Goal: Information Seeking & Learning: Learn about a topic

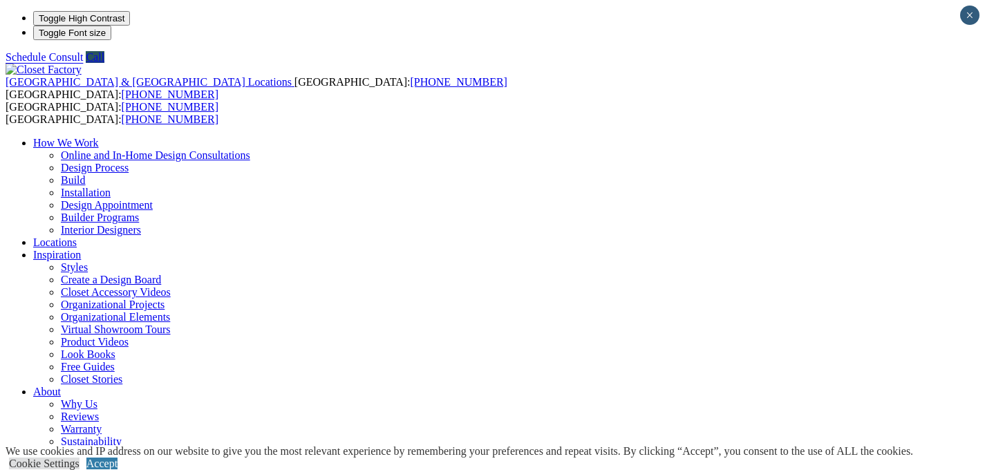
scroll to position [730, 0]
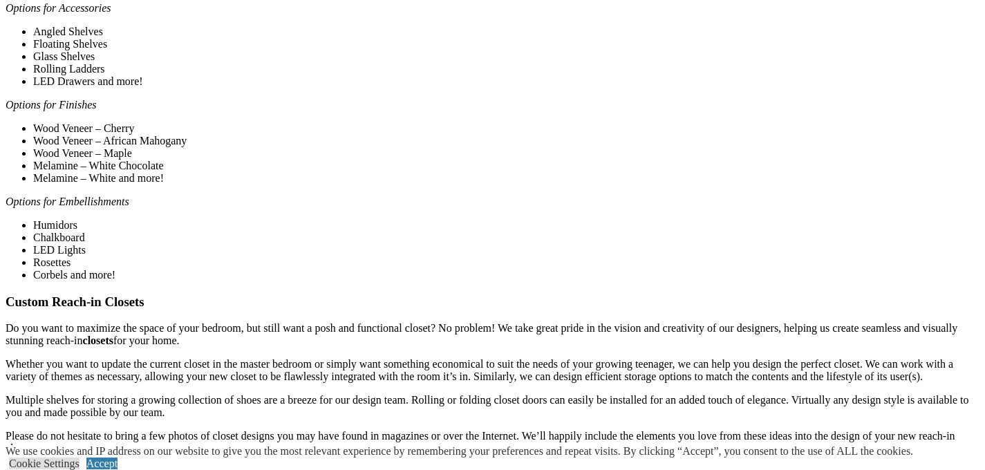
scroll to position [2680, 0]
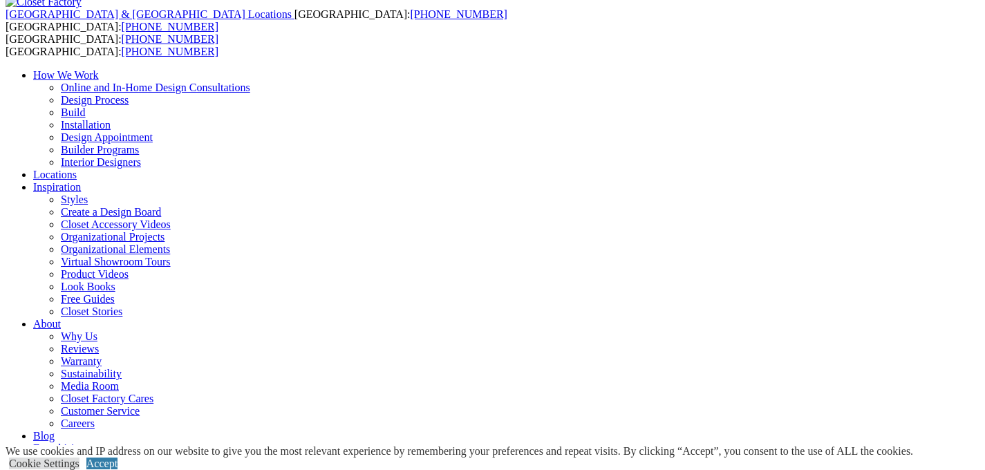
scroll to position [61, 0]
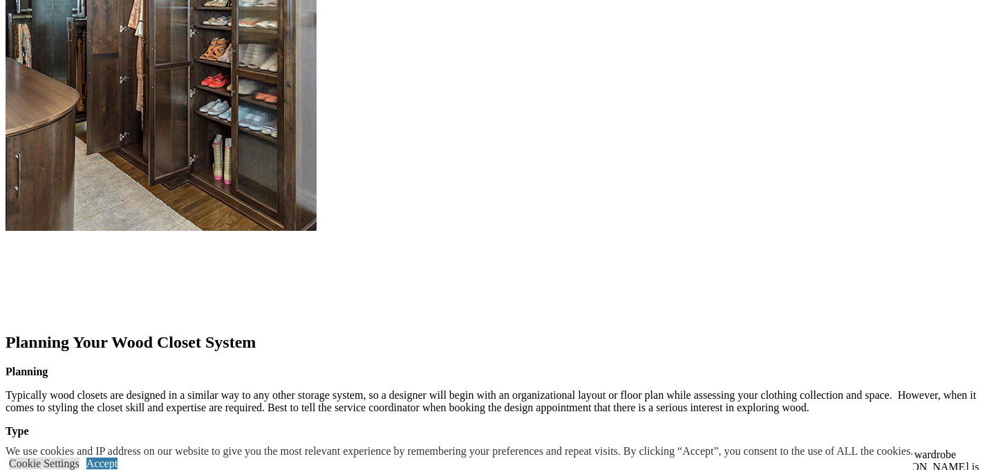
scroll to position [1588, 0]
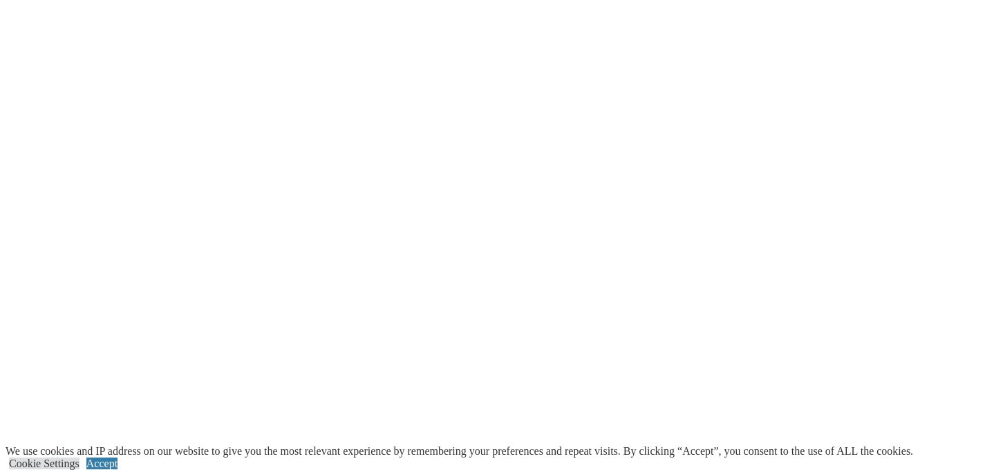
scroll to position [2793, 0]
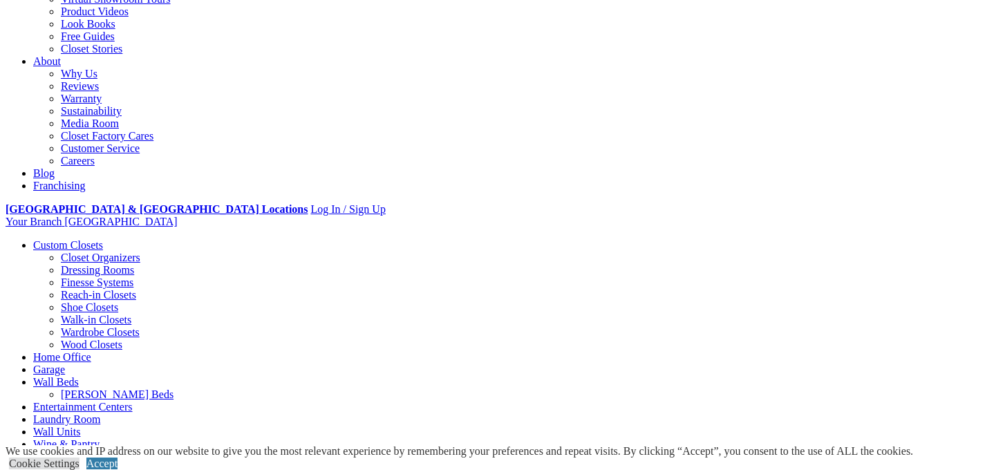
scroll to position [329, 0]
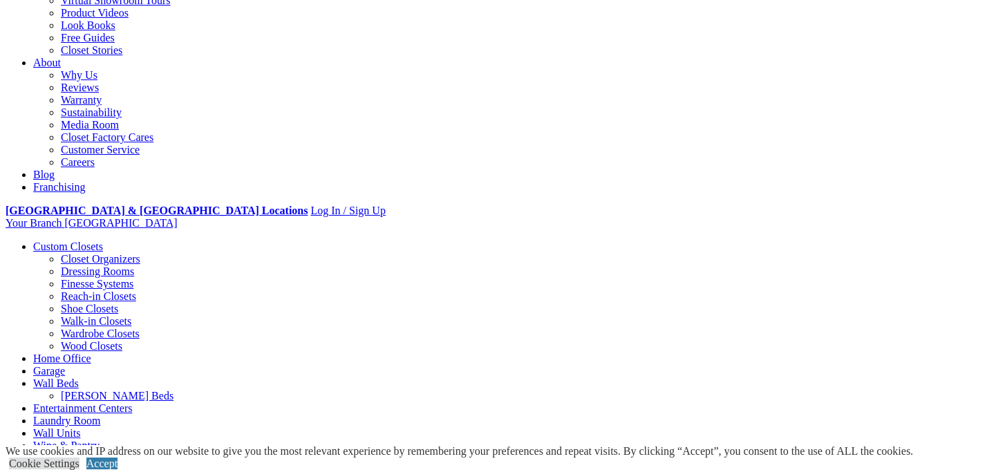
scroll to position [0, 0]
